Goal: Task Accomplishment & Management: Manage account settings

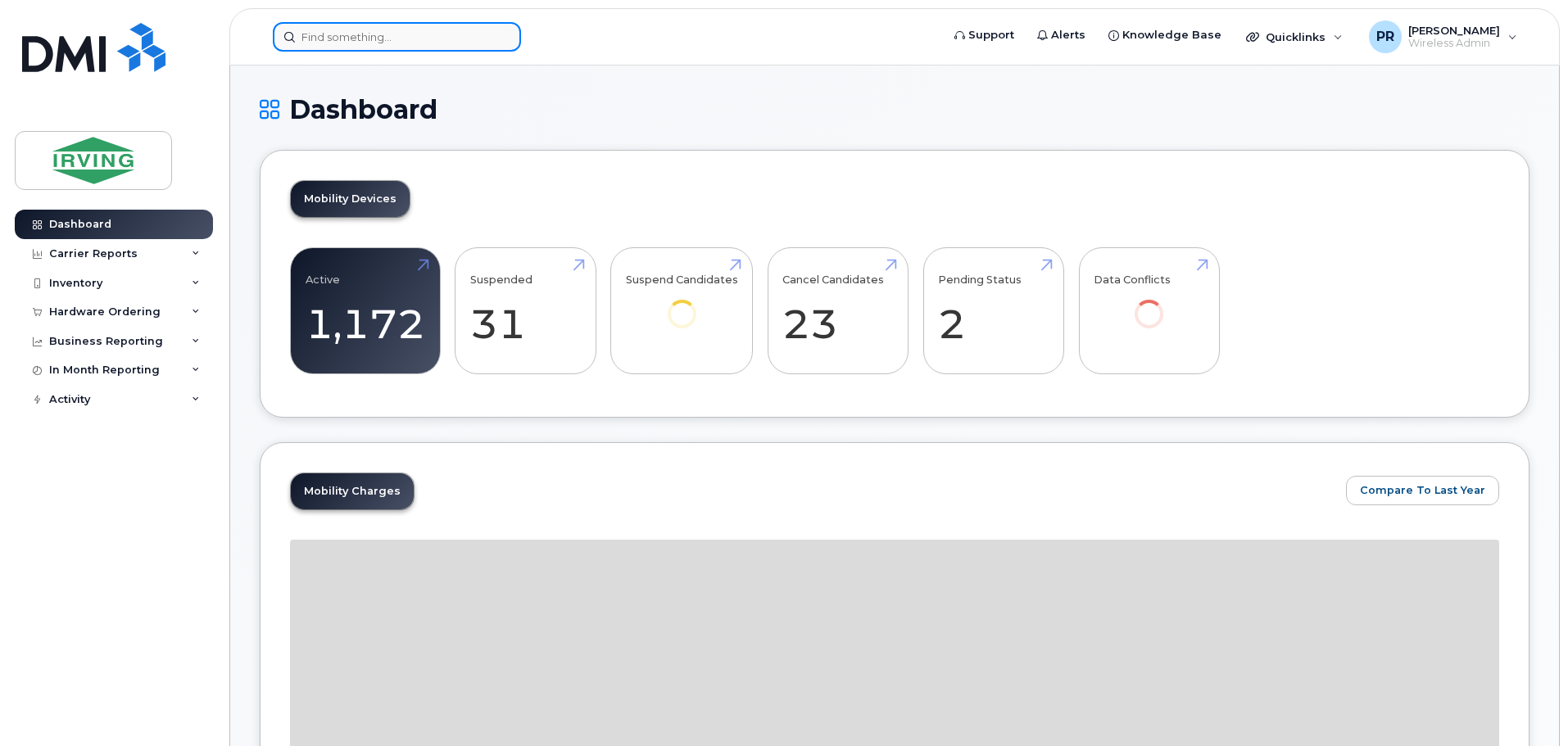
click at [394, 33] on input at bounding box center [397, 36] width 248 height 29
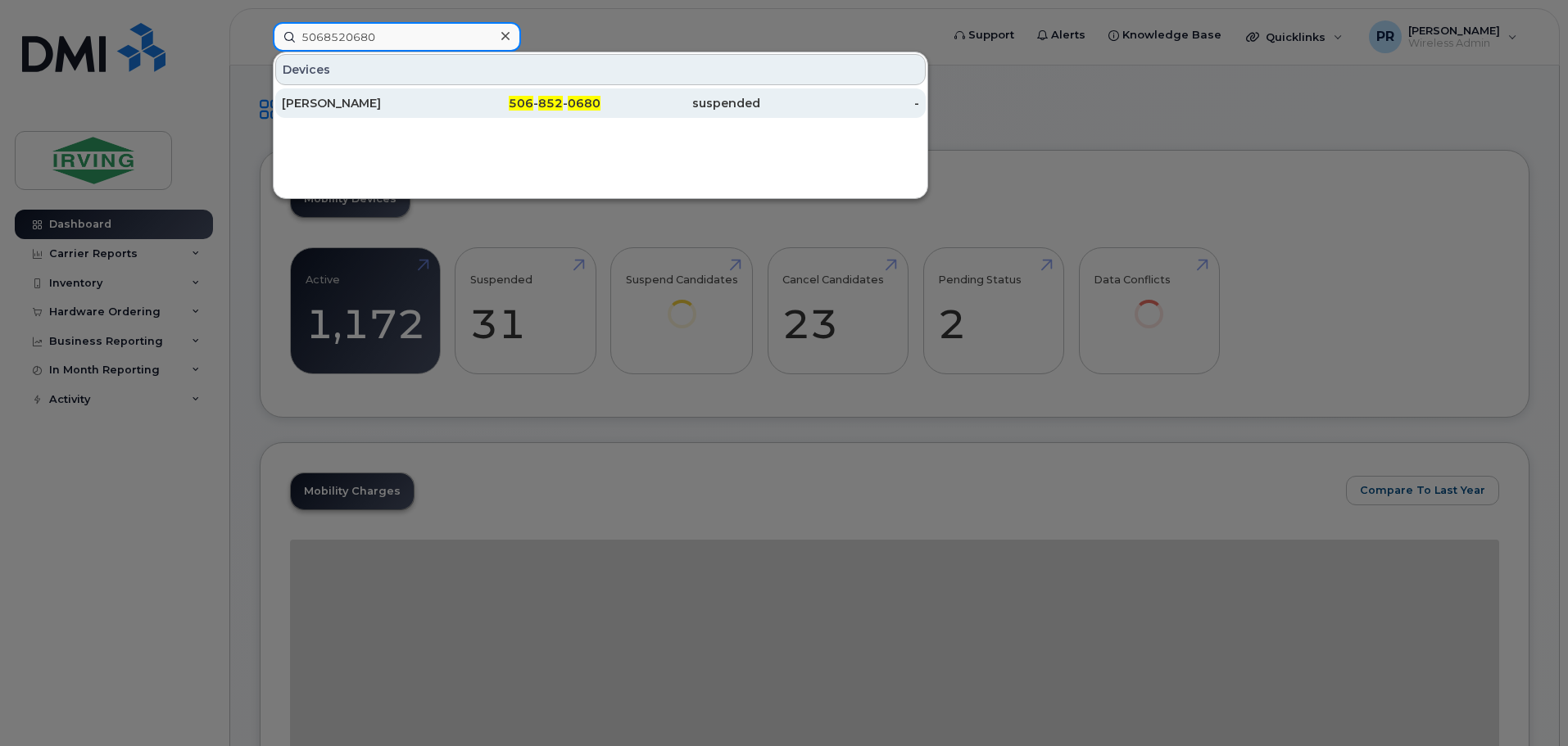
type input "5068520680"
click at [349, 102] on div "Rj Irving" at bounding box center [362, 102] width 160 height 16
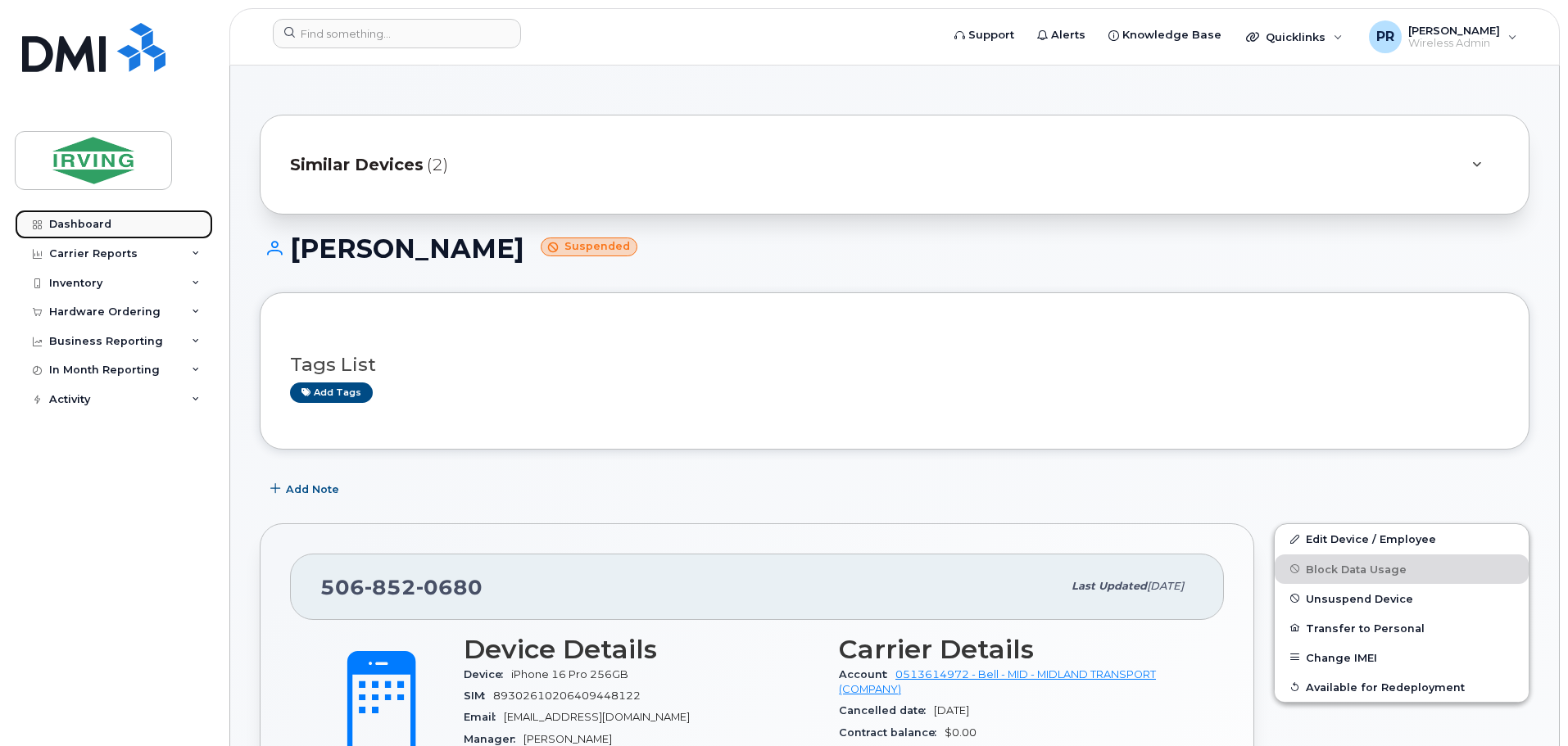
click at [66, 226] on div "Dashboard" at bounding box center [80, 224] width 62 height 13
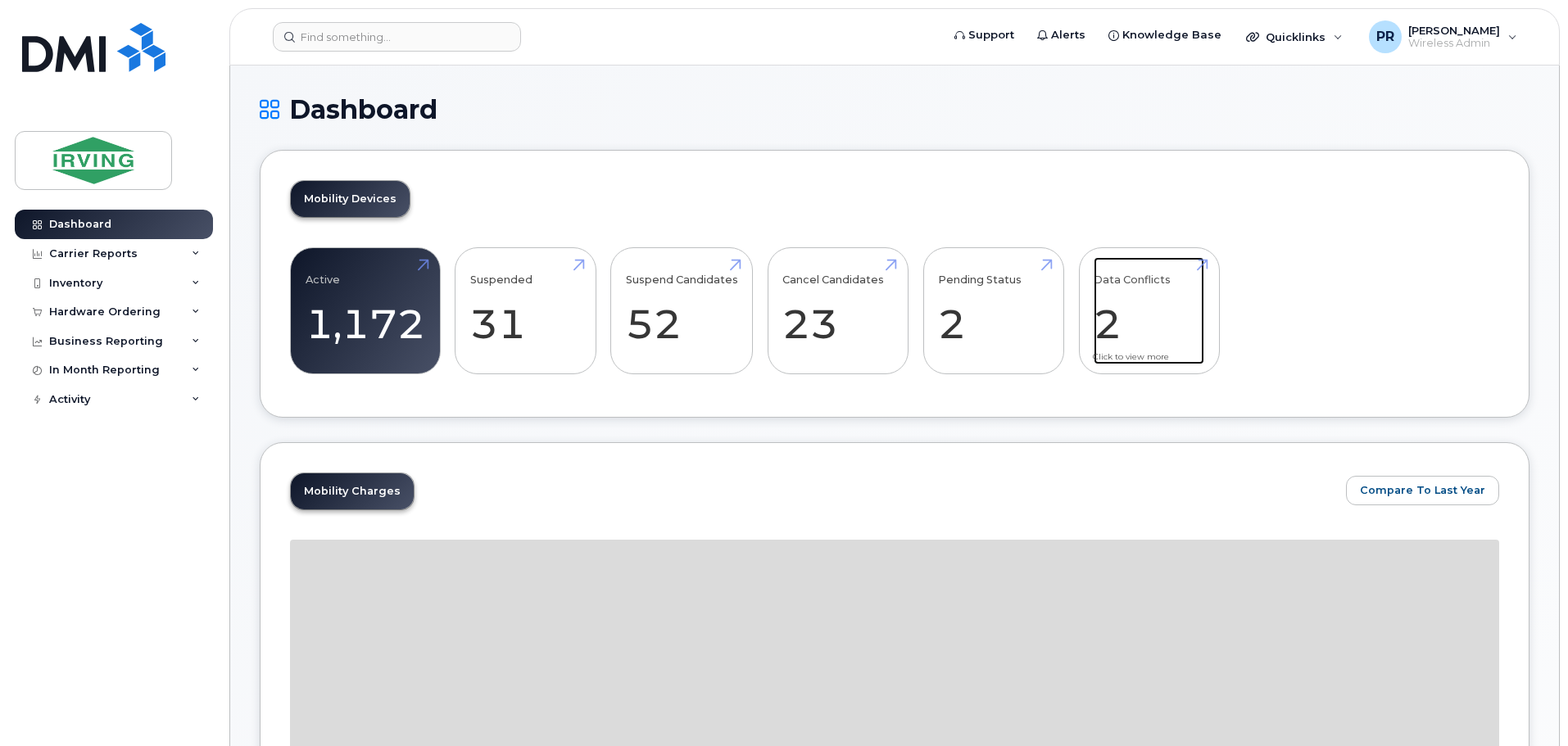
click at [1105, 320] on link "Data Conflicts 2" at bounding box center [1149, 311] width 111 height 108
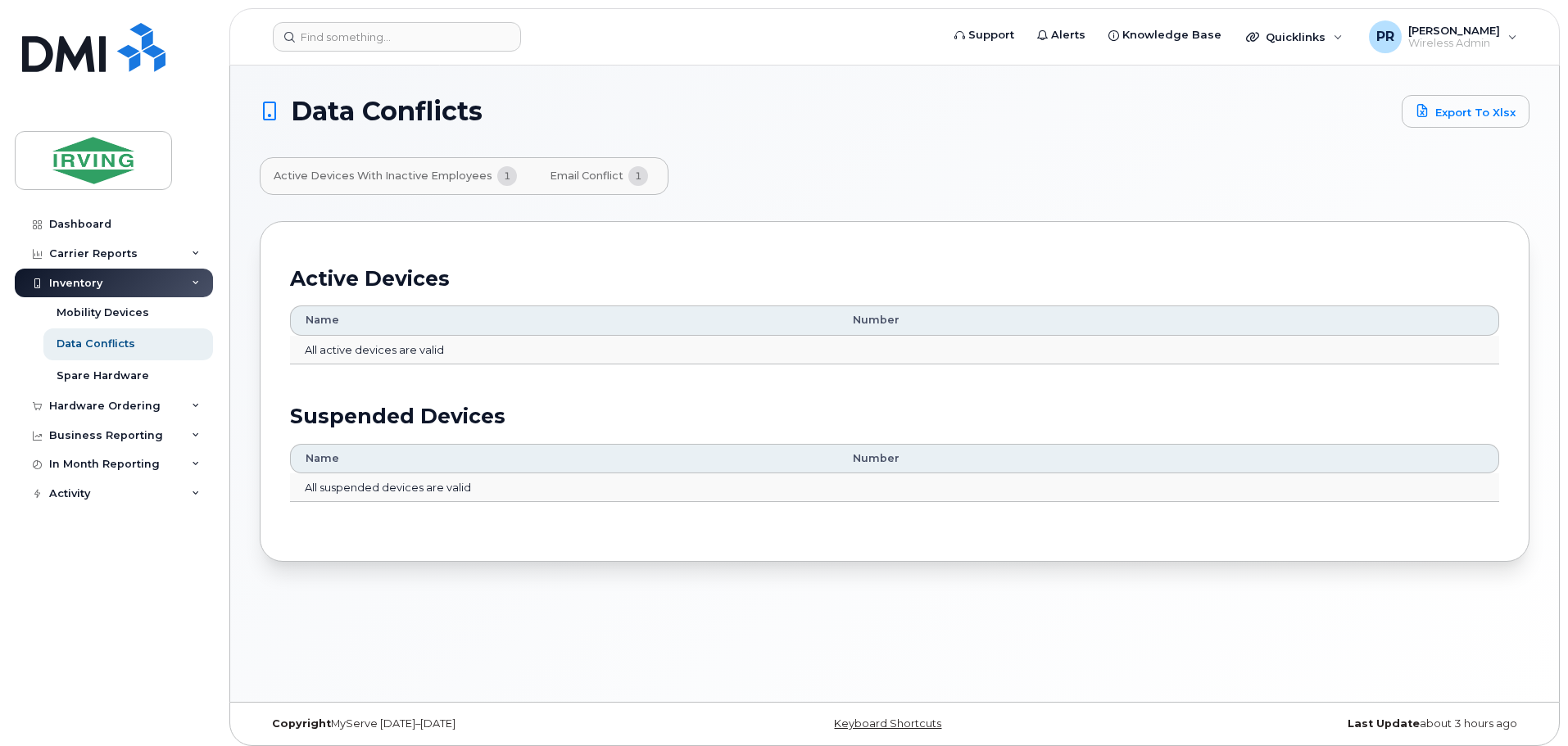
click at [554, 176] on span "Email Conflict" at bounding box center [587, 176] width 74 height 13
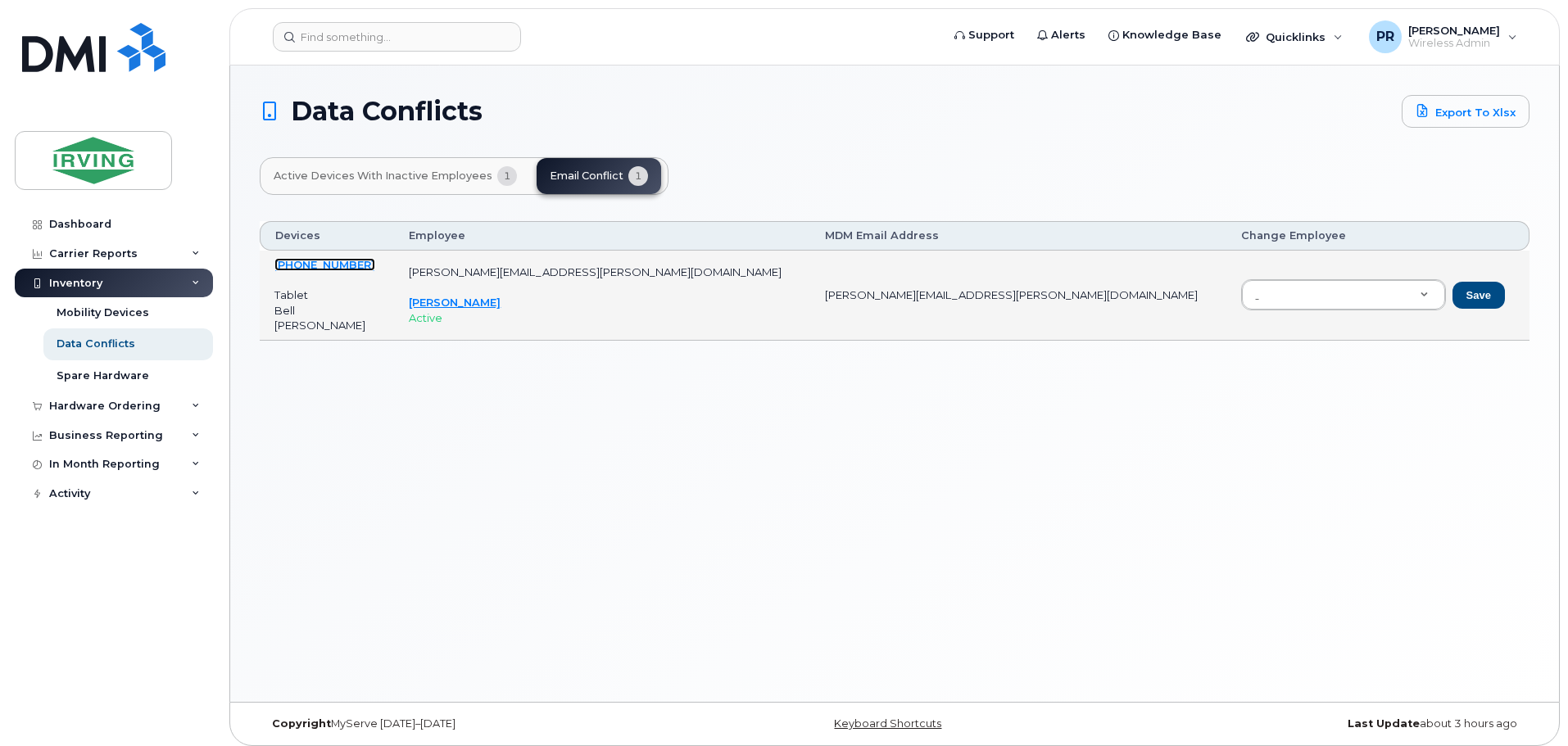
click at [337, 263] on link "[PHONE_NUMBER]" at bounding box center [325, 265] width 100 height 13
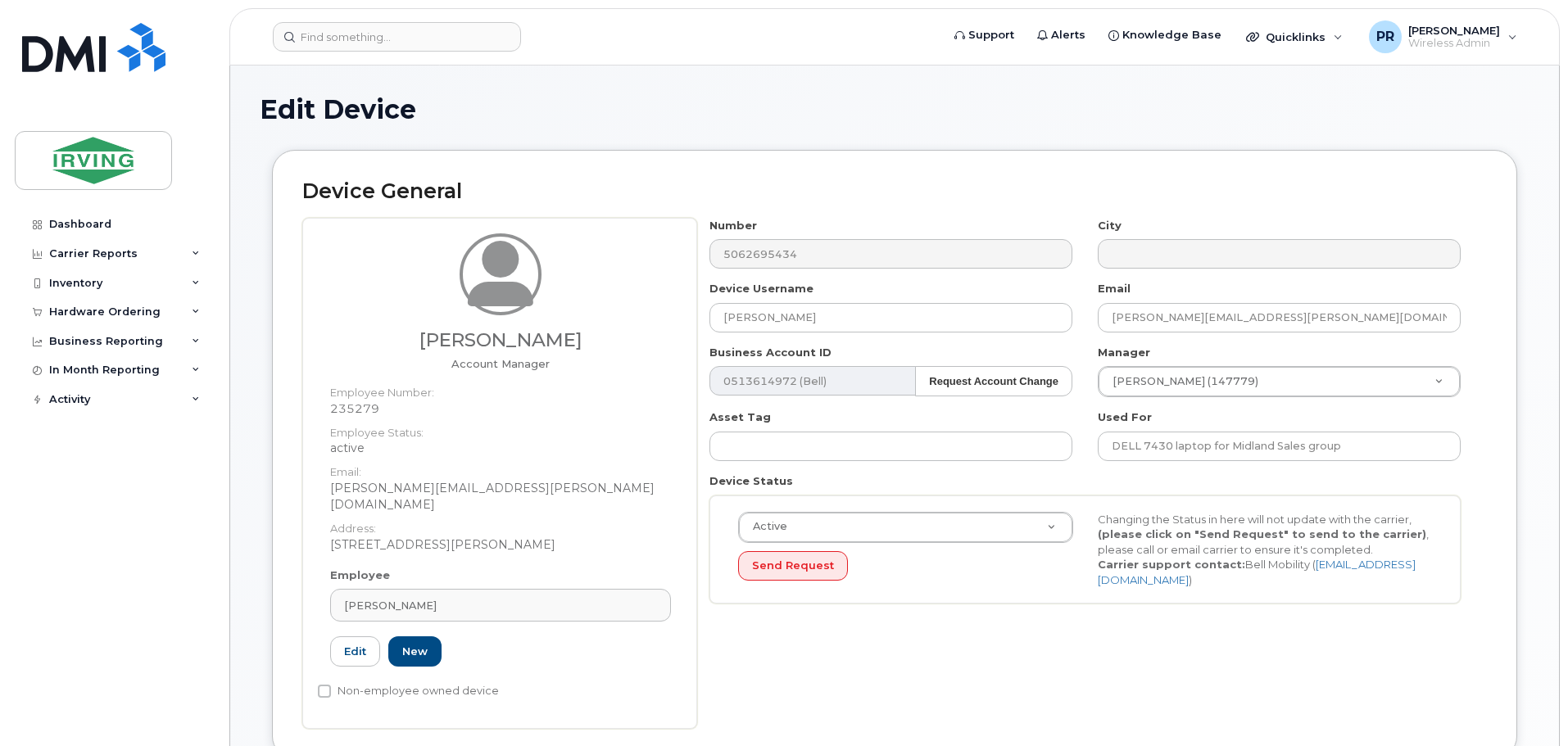
click at [685, 259] on div "Simon Peterson Account Manager Employee Number: 235279 Employee Status: active …" at bounding box center [894, 473] width 1185 height 511
